Goal: Navigation & Orientation: Find specific page/section

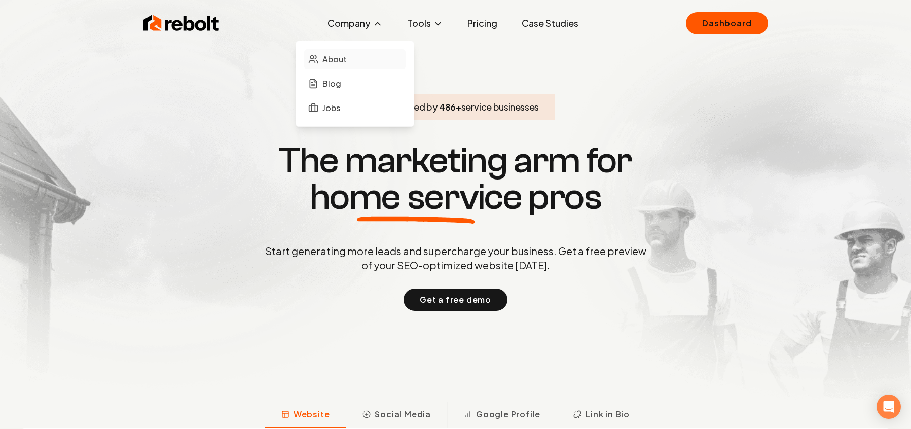
click at [333, 54] on span "About" at bounding box center [335, 59] width 24 height 12
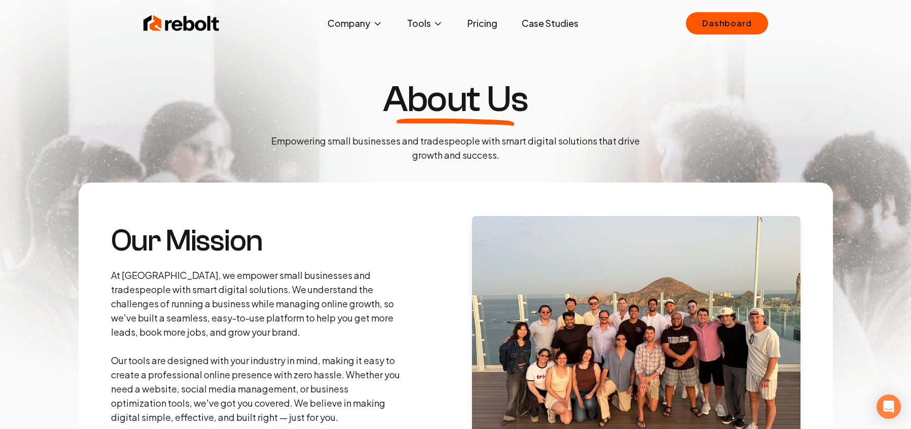
click at [196, 30] on img at bounding box center [182, 23] width 76 height 20
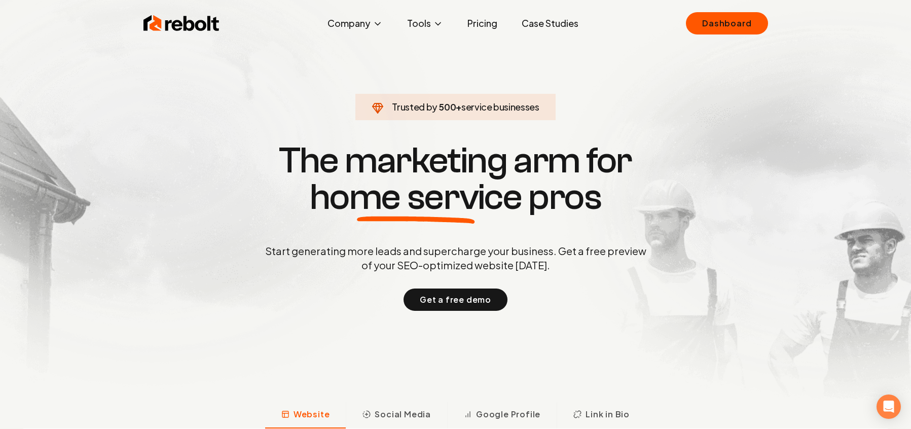
click at [190, 19] on img at bounding box center [182, 23] width 76 height 20
click at [472, 24] on link "Pricing" at bounding box center [483, 23] width 46 height 20
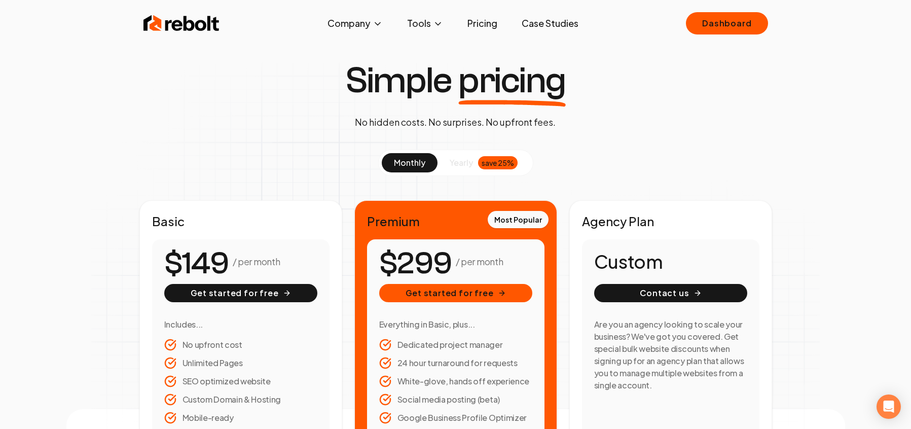
scroll to position [19, 0]
click at [535, 25] on link "Case Studies" at bounding box center [550, 23] width 73 height 20
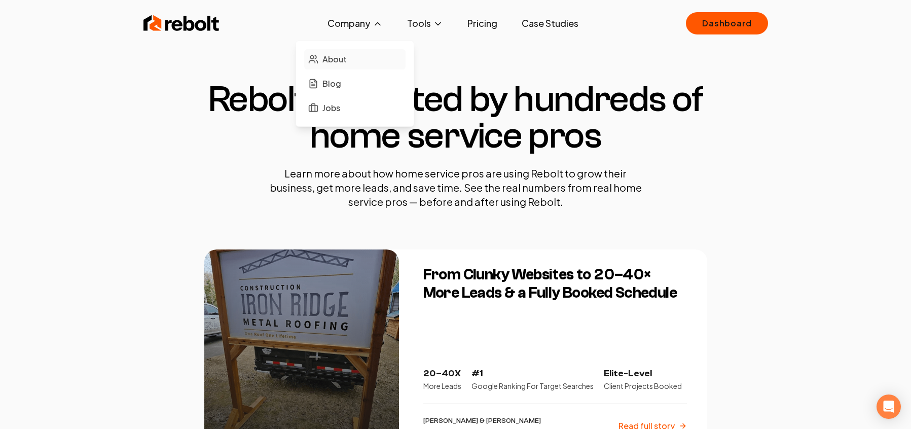
click at [338, 60] on span "About" at bounding box center [335, 59] width 24 height 12
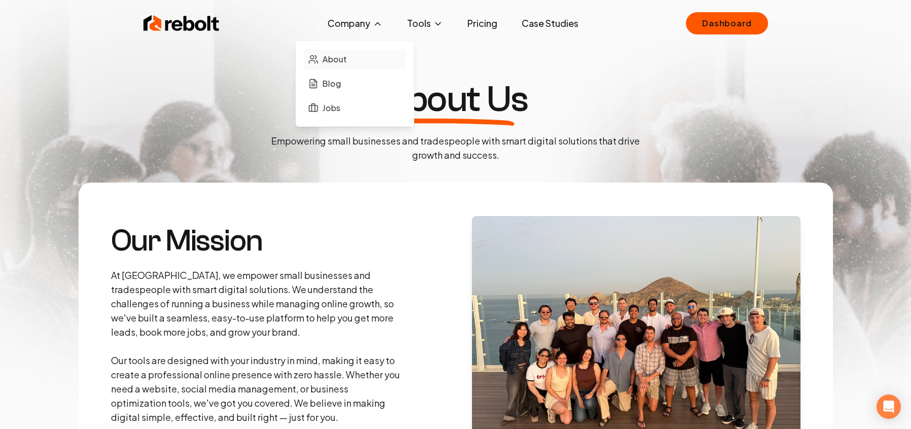
click at [336, 63] on span "About" at bounding box center [335, 59] width 24 height 12
click at [179, 27] on img at bounding box center [182, 23] width 76 height 20
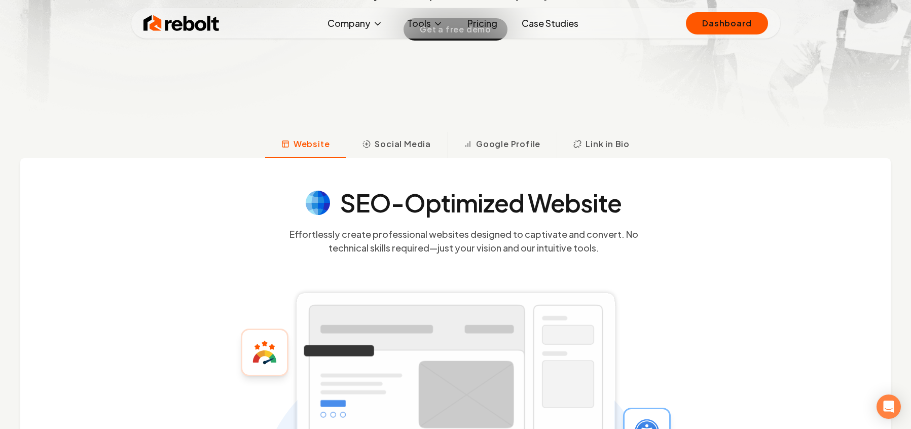
scroll to position [274, 0]
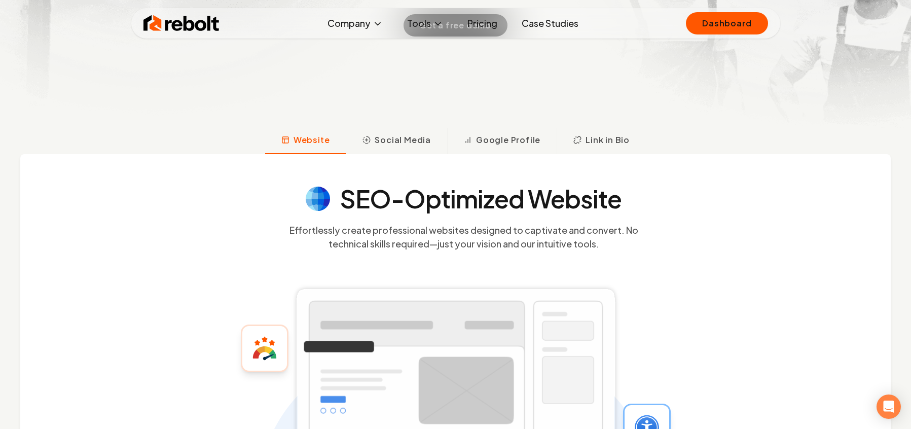
click at [475, 22] on link "Pricing" at bounding box center [483, 23] width 46 height 20
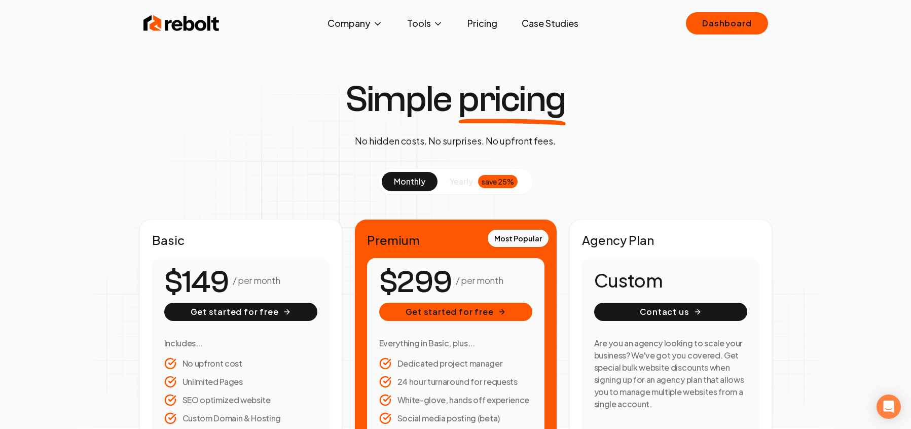
click at [161, 23] on img at bounding box center [182, 23] width 76 height 20
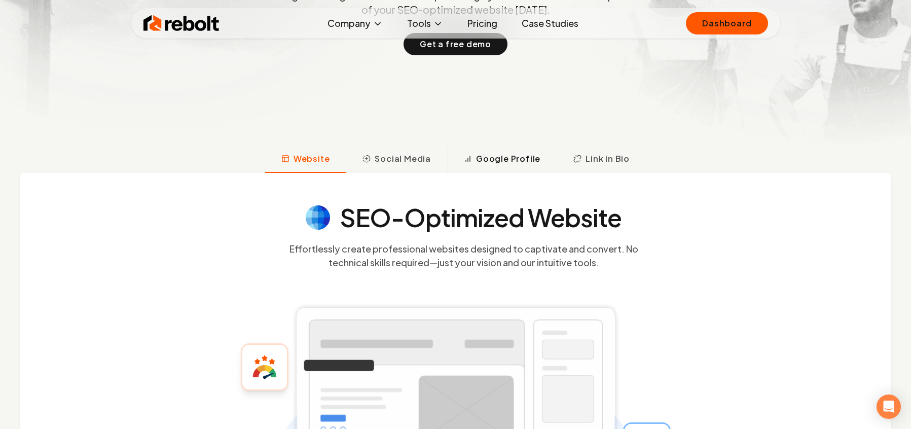
scroll to position [257, 0]
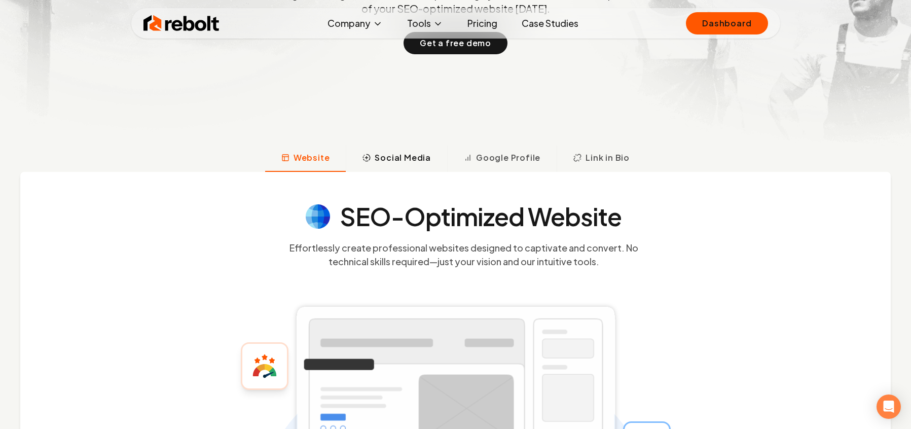
click at [406, 164] on button "Social Media" at bounding box center [396, 159] width 101 height 26
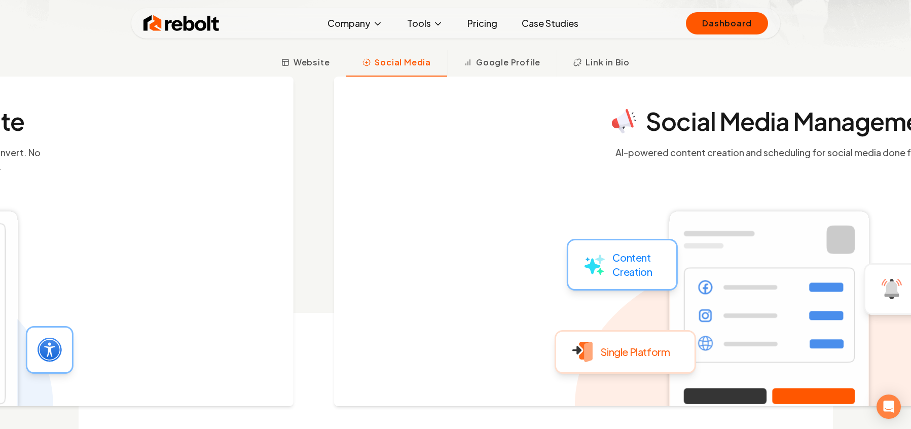
scroll to position [352, 0]
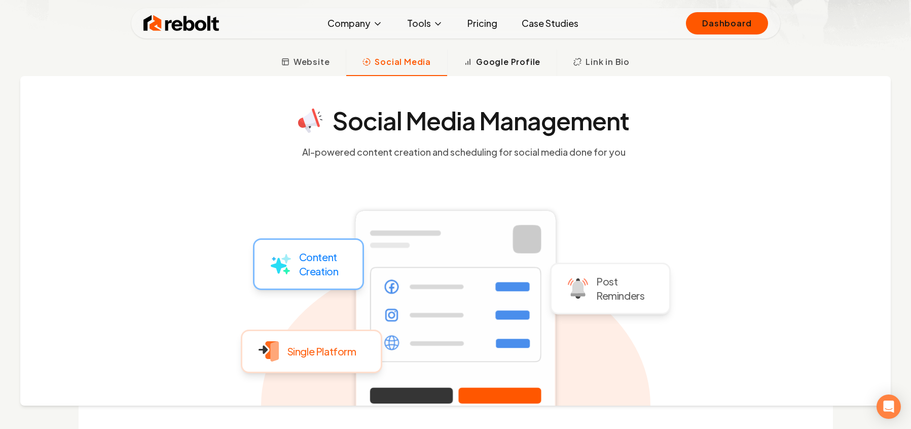
click at [502, 69] on button "Google Profile" at bounding box center [502, 63] width 110 height 26
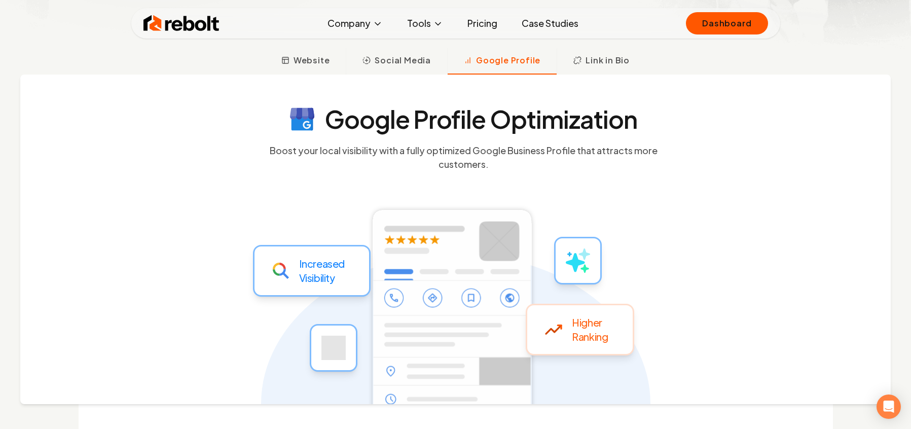
scroll to position [355, 0]
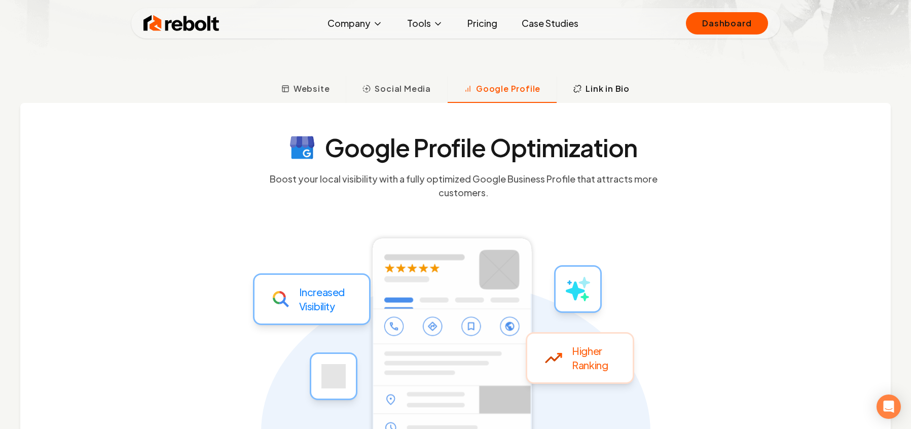
click at [590, 93] on span "Link in Bio" at bounding box center [608, 89] width 44 height 12
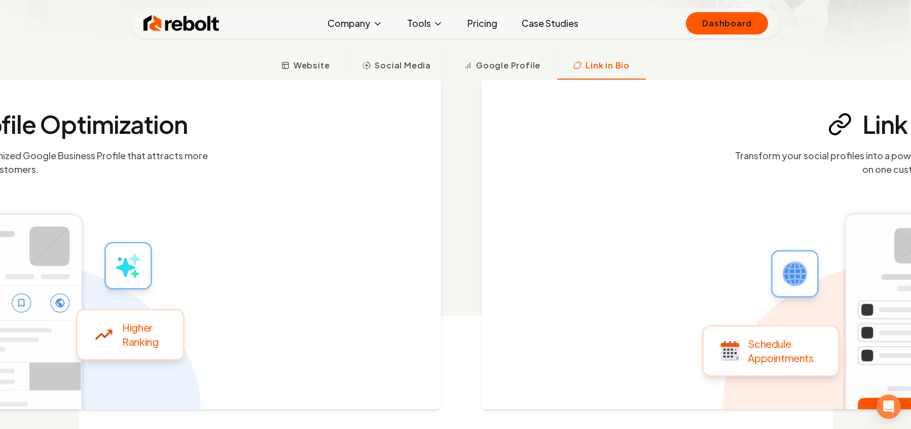
scroll to position [352, 0]
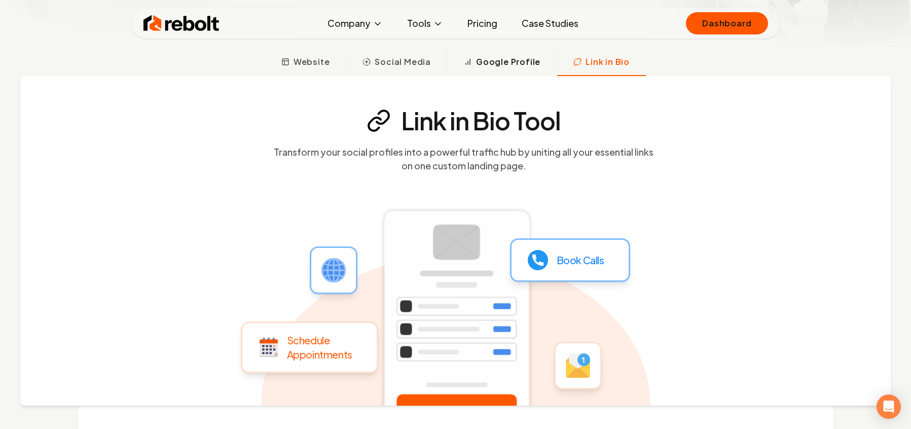
click at [510, 60] on span "Google Profile" at bounding box center [508, 62] width 64 height 12
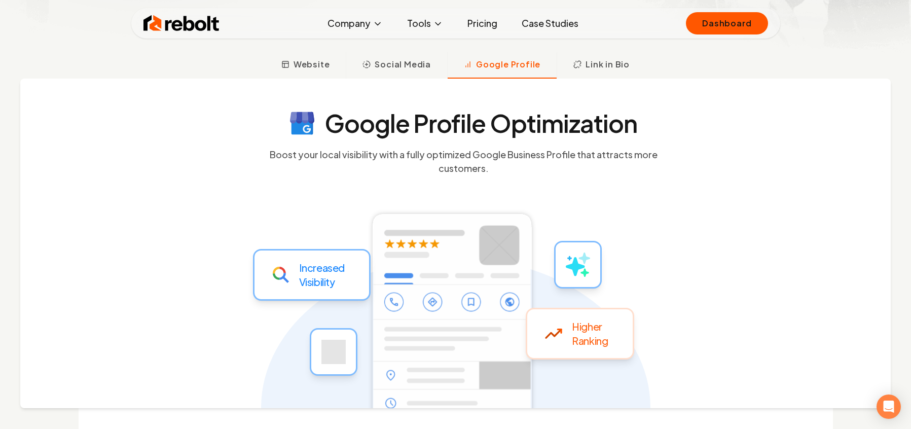
scroll to position [314, 0]
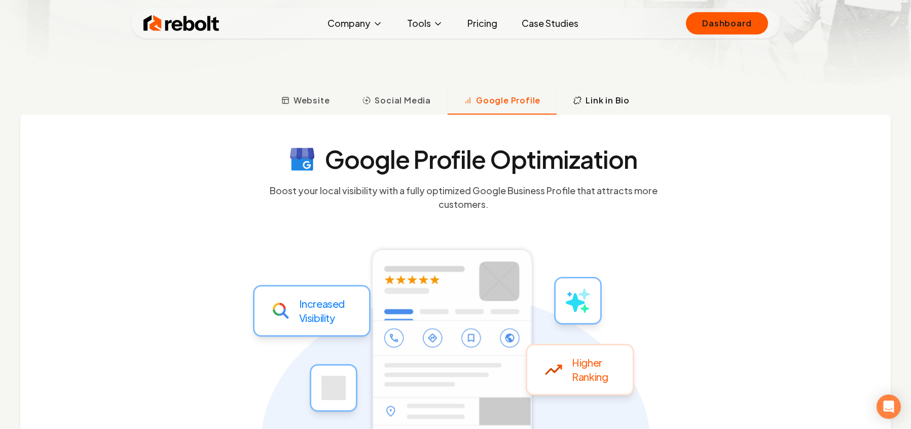
click at [601, 98] on span "Link in Bio" at bounding box center [608, 100] width 44 height 12
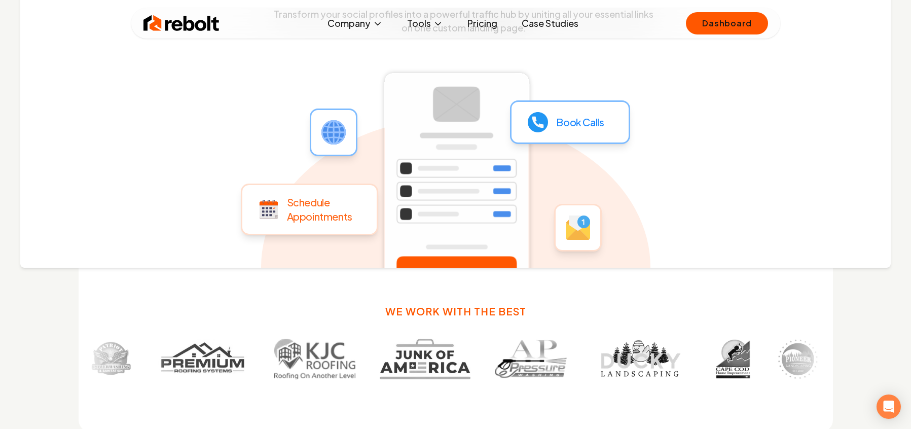
scroll to position [504, 0]
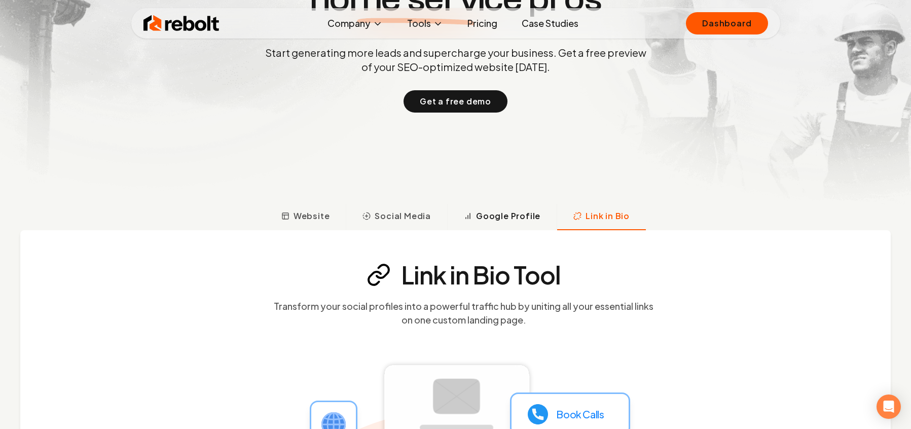
click at [481, 216] on span "Google Profile" at bounding box center [508, 216] width 64 height 12
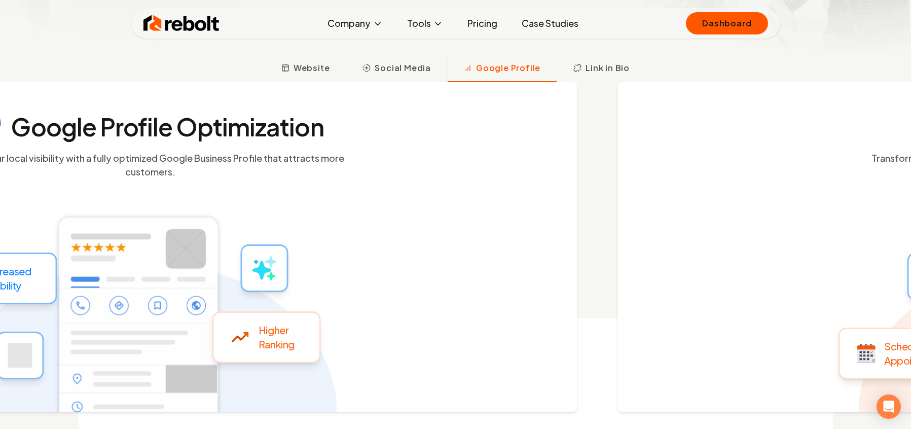
scroll to position [352, 0]
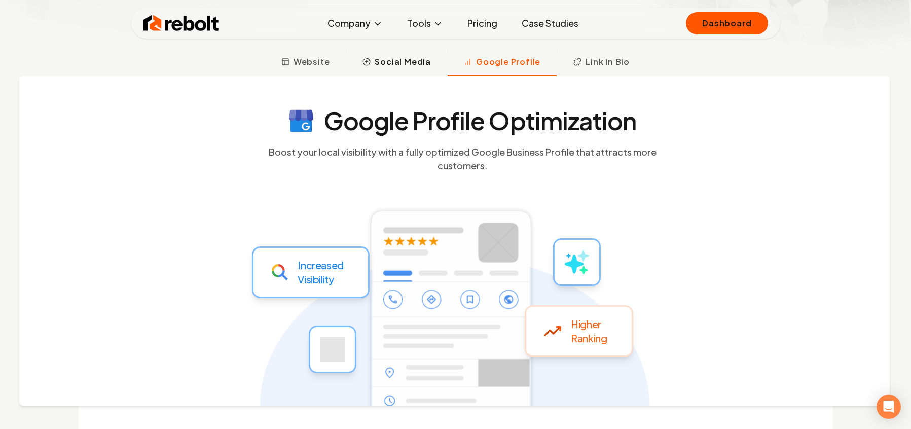
click at [401, 62] on span "Social Media" at bounding box center [403, 62] width 56 height 12
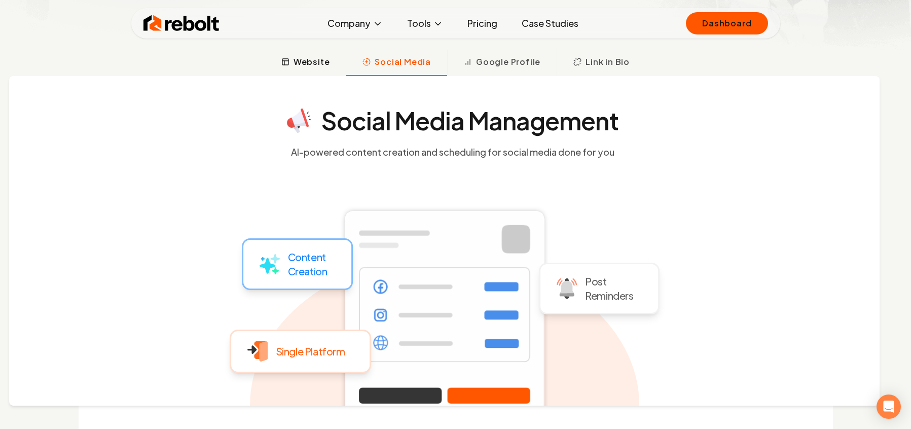
click at [306, 56] on span "Website" at bounding box center [312, 62] width 37 height 12
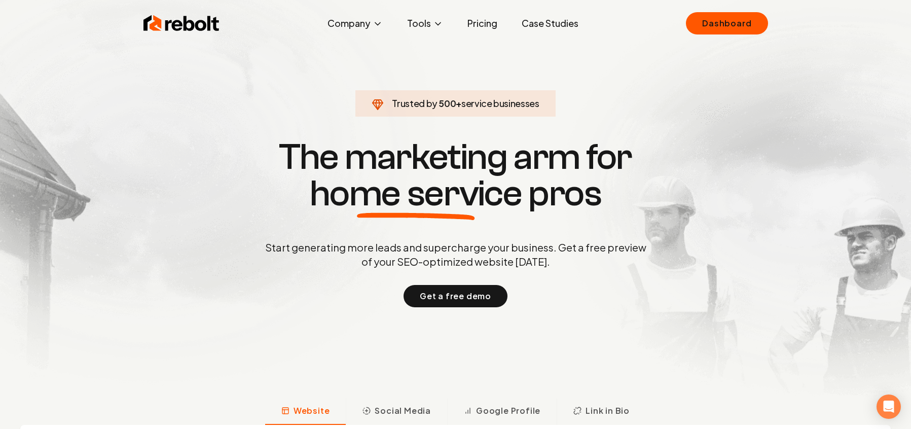
scroll to position [0, 0]
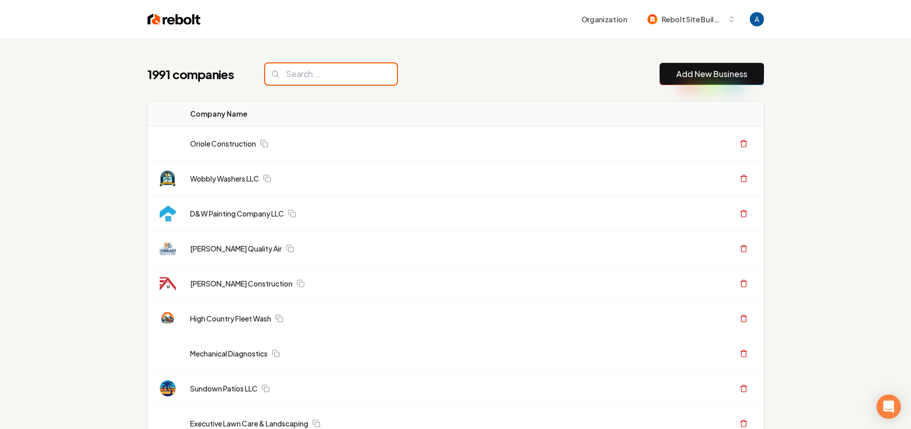
click at [319, 78] on input "search" at bounding box center [331, 73] width 132 height 21
type input "˚"
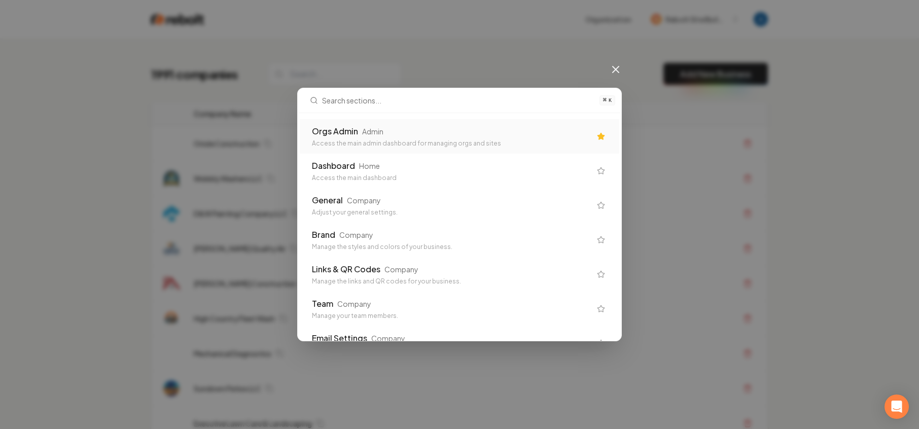
click at [328, 122] on div "Orgs Admin Admin Access the main admin dashboard for managing orgs and sites" at bounding box center [460, 136] width 320 height 34
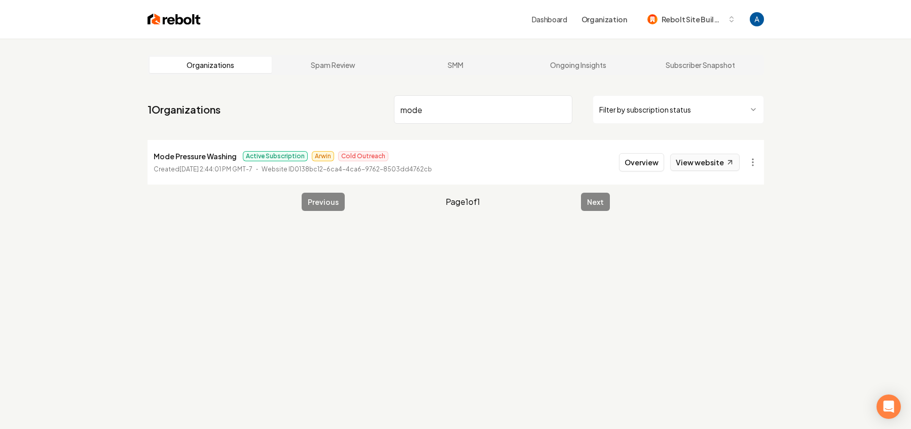
type input "mode"
click at [713, 157] on link "View website" at bounding box center [705, 162] width 69 height 17
click at [697, 162] on link "View website" at bounding box center [705, 162] width 69 height 17
click at [559, 108] on input "mode" at bounding box center [483, 109] width 179 height 28
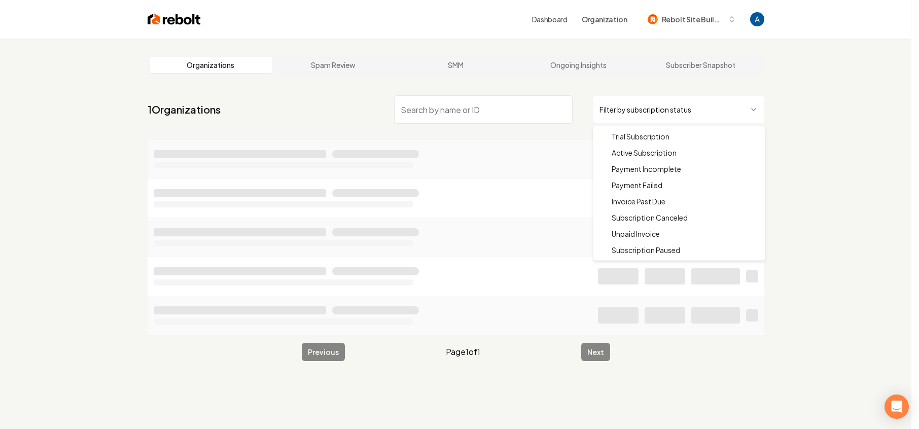
click at [624, 118] on html "Dashboard Organization Rebolt Site Builder Organizations Spam Review SMM Ongoin…" at bounding box center [459, 214] width 919 height 429
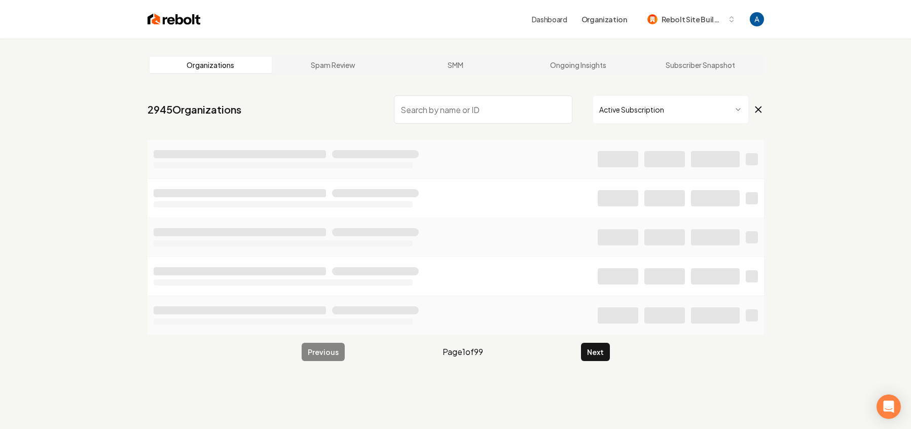
click at [507, 112] on input "search" at bounding box center [483, 109] width 179 height 28
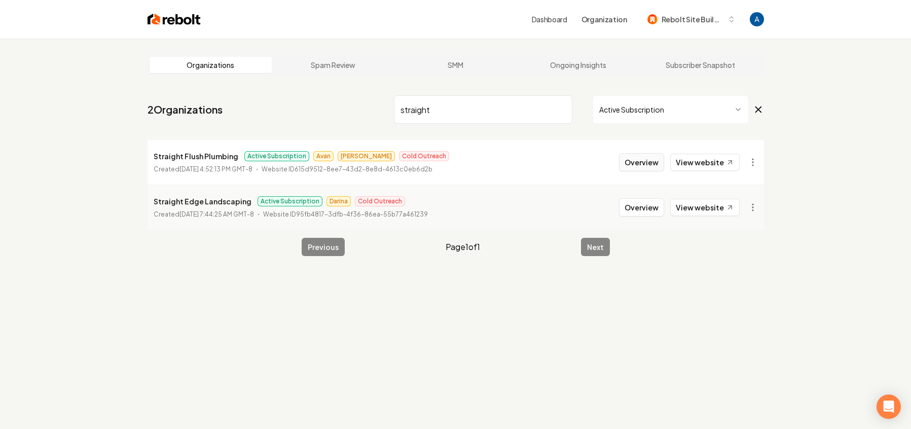
type input "straight"
click at [649, 165] on button "Overview" at bounding box center [641, 162] width 45 height 18
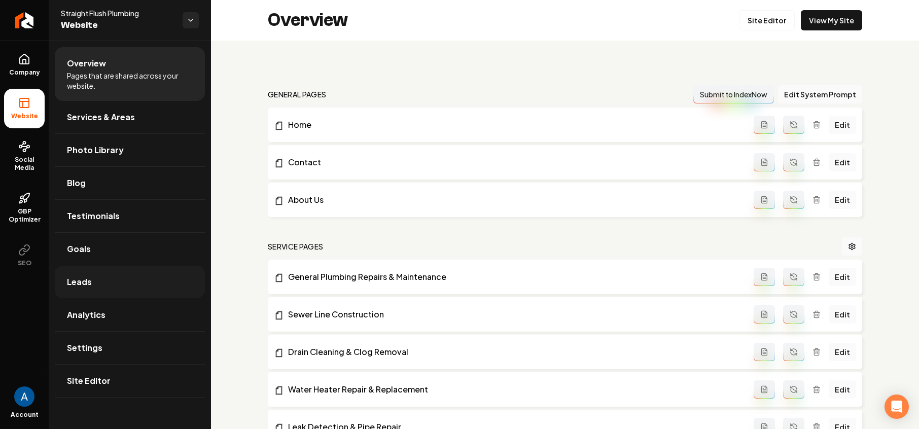
click at [87, 290] on link "Leads" at bounding box center [130, 282] width 150 height 32
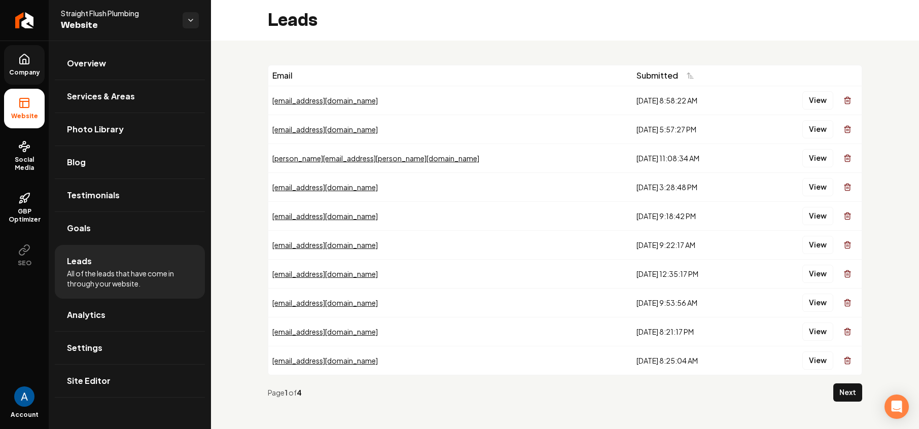
click at [15, 72] on span "Company" at bounding box center [24, 72] width 39 height 8
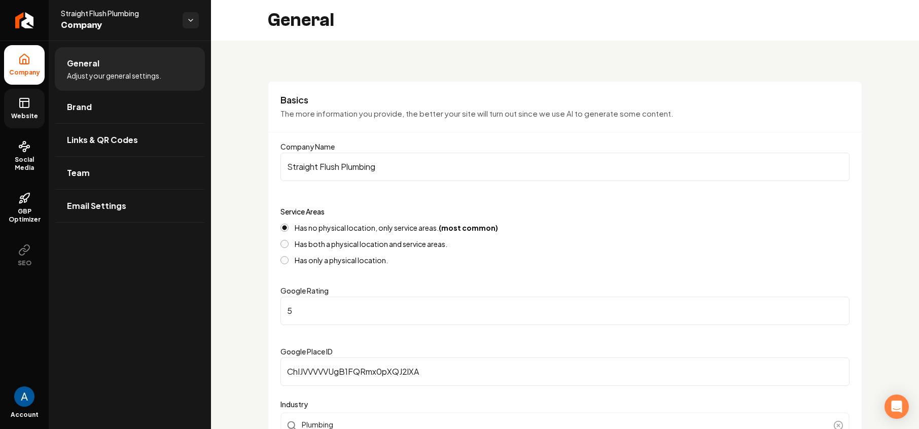
click at [22, 107] on rect at bounding box center [24, 102] width 9 height 9
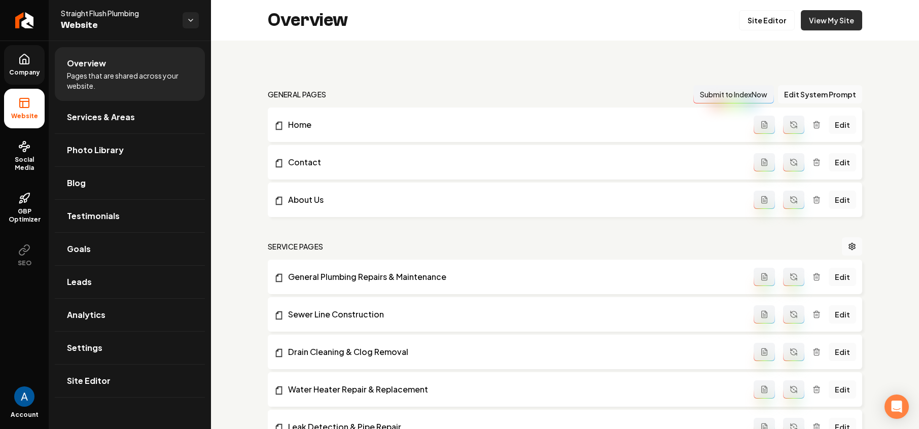
click at [812, 20] on link "View My Site" at bounding box center [831, 20] width 61 height 20
click at [823, 17] on link "View My Site" at bounding box center [831, 20] width 61 height 20
